Goal: Transaction & Acquisition: Purchase product/service

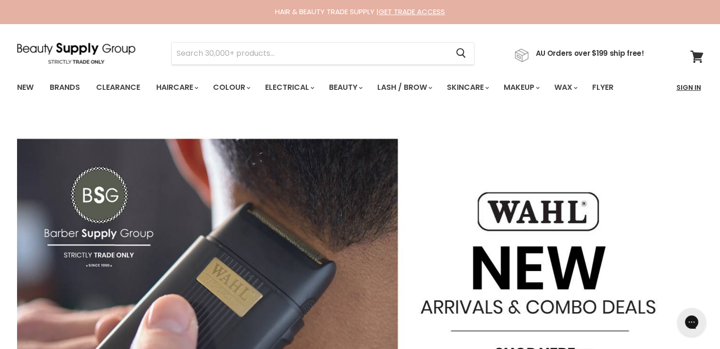
click at [693, 84] on link "Sign In" at bounding box center [688, 88] width 36 height 20
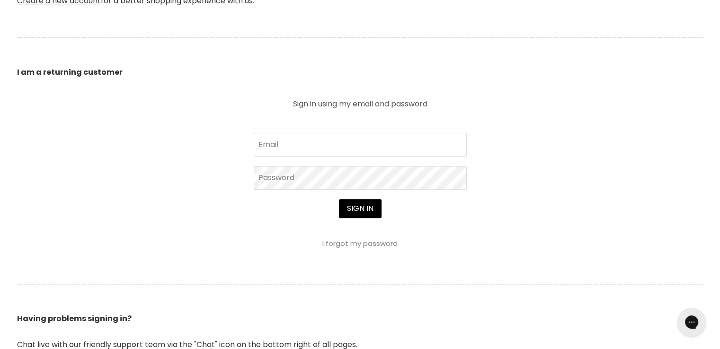
scroll to position [379, 0]
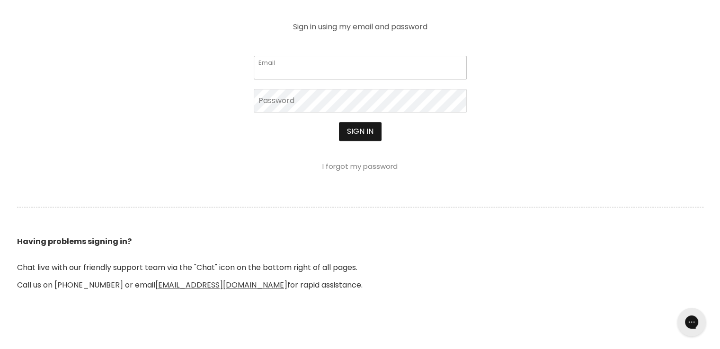
type input "[EMAIL_ADDRESS][DOMAIN_NAME]"
click at [364, 131] on button "Sign in" at bounding box center [360, 131] width 43 height 19
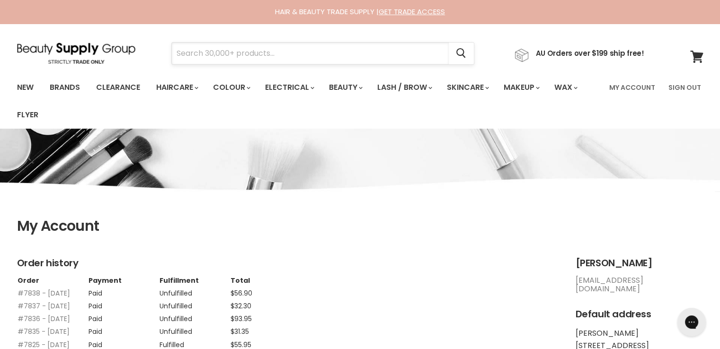
click at [272, 54] on input "Search" at bounding box center [310, 54] width 277 height 22
paste input "Milkshake silver shine whipped cream 200ML"
type input "Milkshake silver shine whipped cream 200ML"
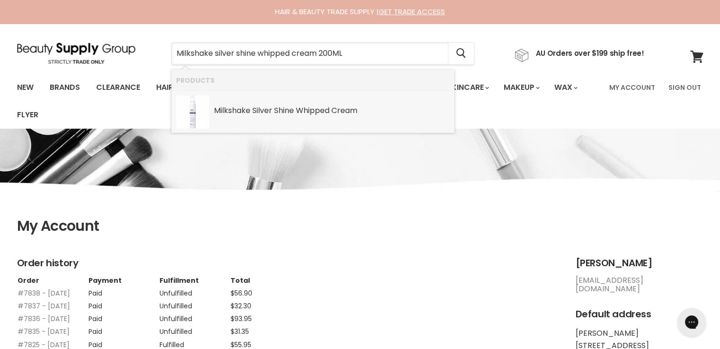
click at [302, 110] on b "Whipped" at bounding box center [313, 110] width 34 height 11
